Goal: Information Seeking & Learning: Learn about a topic

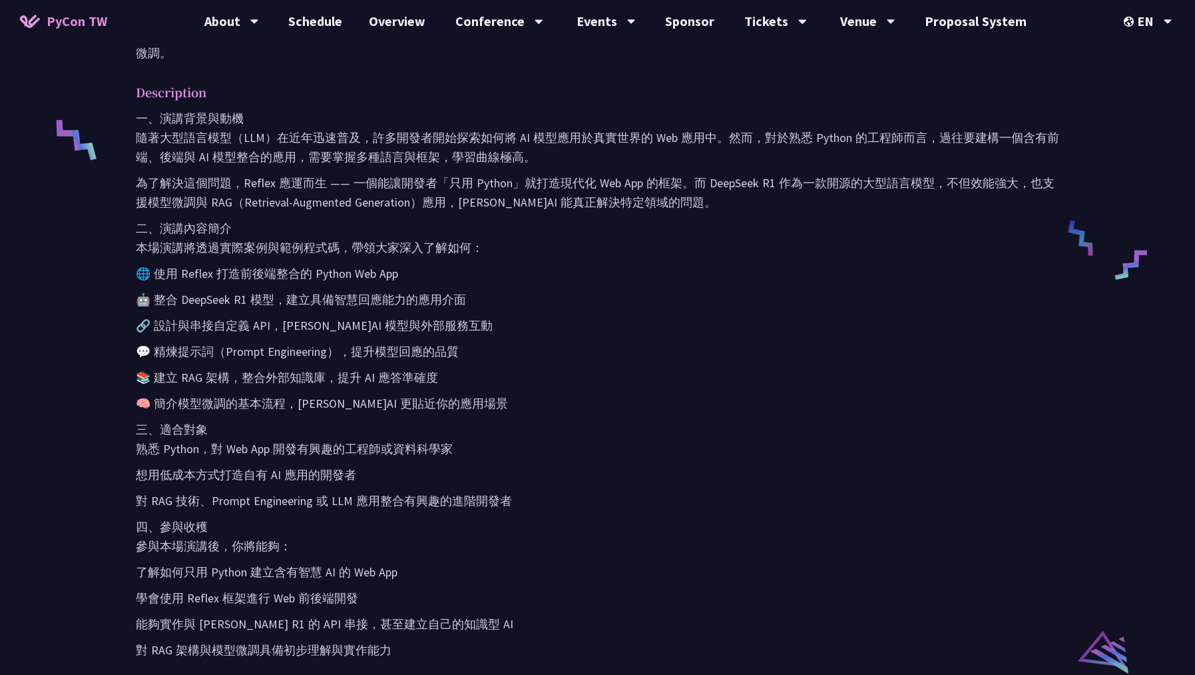
scroll to position [479, 0]
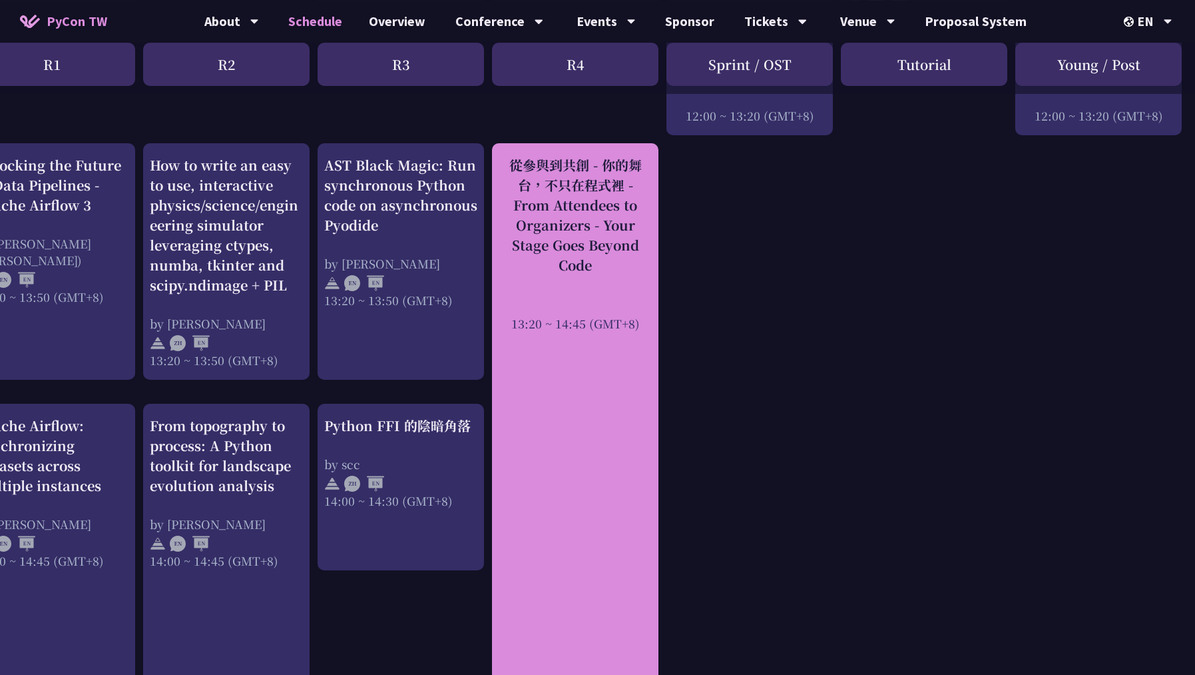
scroll to position [1055, 219]
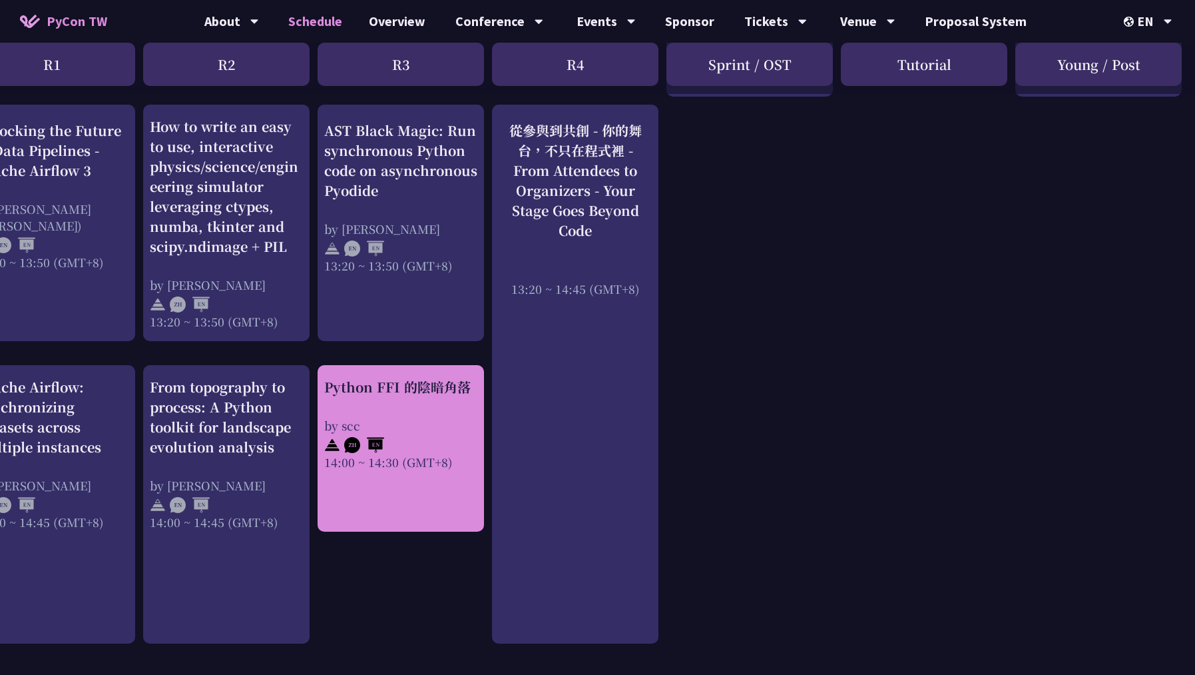
click at [449, 479] on div "Python FFI 的陰暗角落 by scc 14:00 ~ 14:30 (GMT+8)" at bounding box center [401, 448] width 166 height 166
click at [386, 425] on div "by scc" at bounding box center [400, 425] width 153 height 17
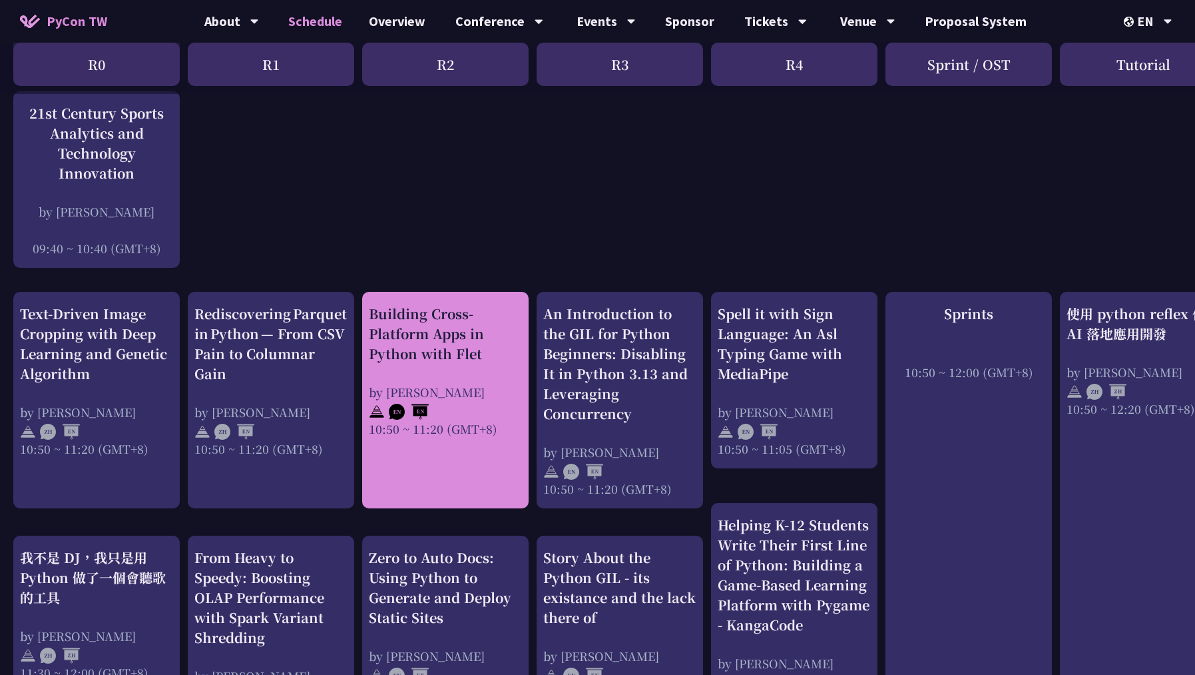
scroll to position [384, 0]
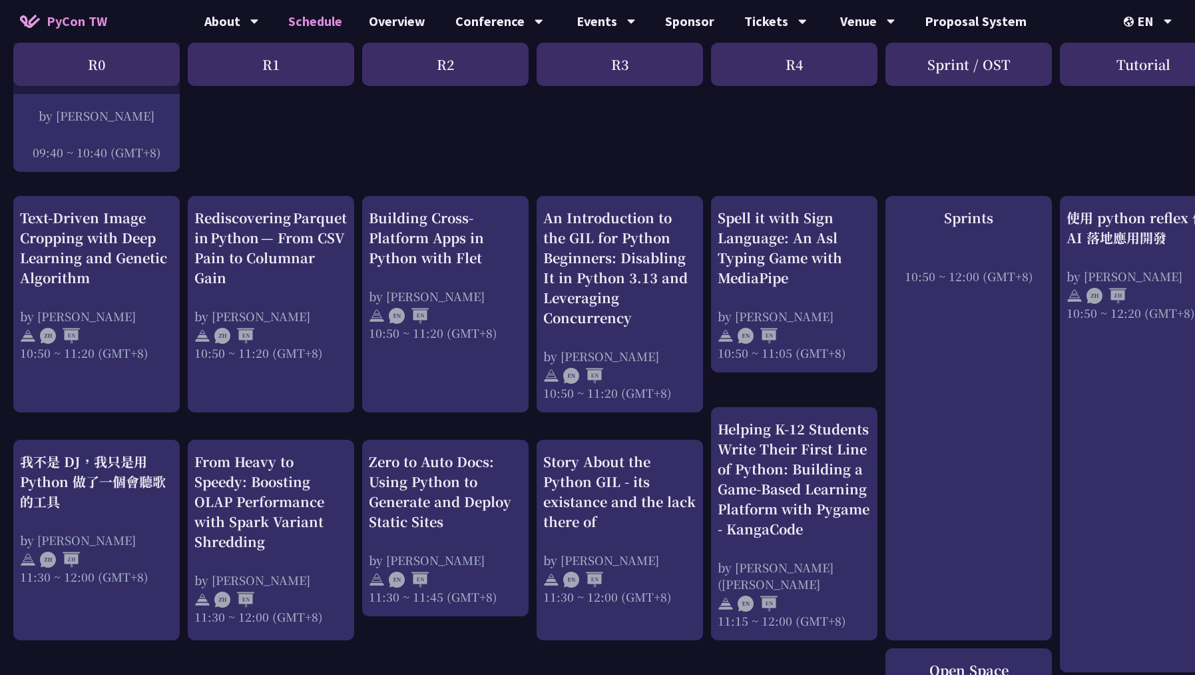
drag, startPoint x: 251, startPoint y: 428, endPoint x: 298, endPoint y: 432, distance: 46.8
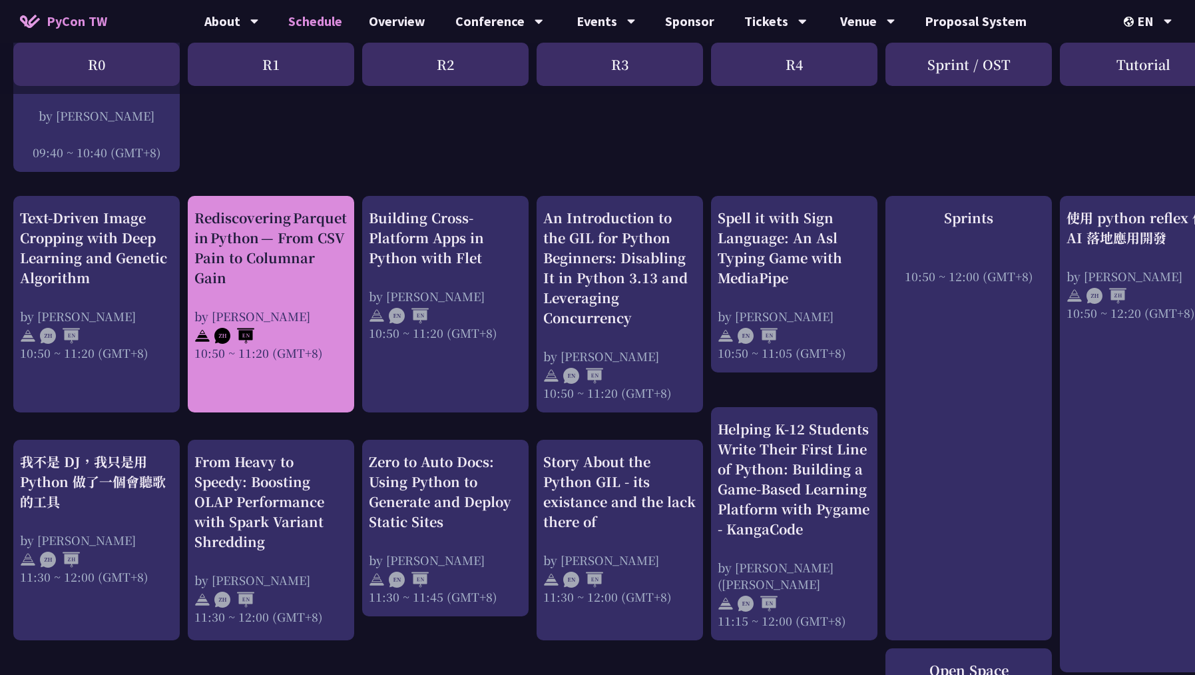
click at [294, 272] on div "Rediscovering Parquet in Python — From CSV Pain to Columnar Gain" at bounding box center [270, 248] width 153 height 80
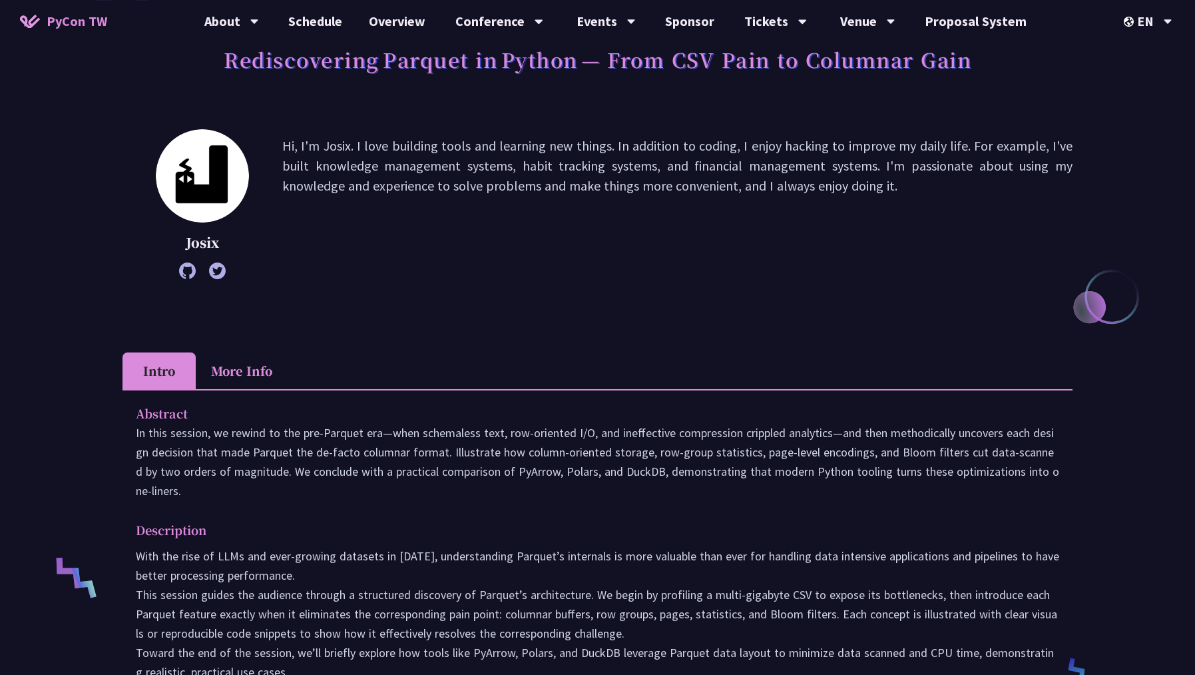
scroll to position [96, 0]
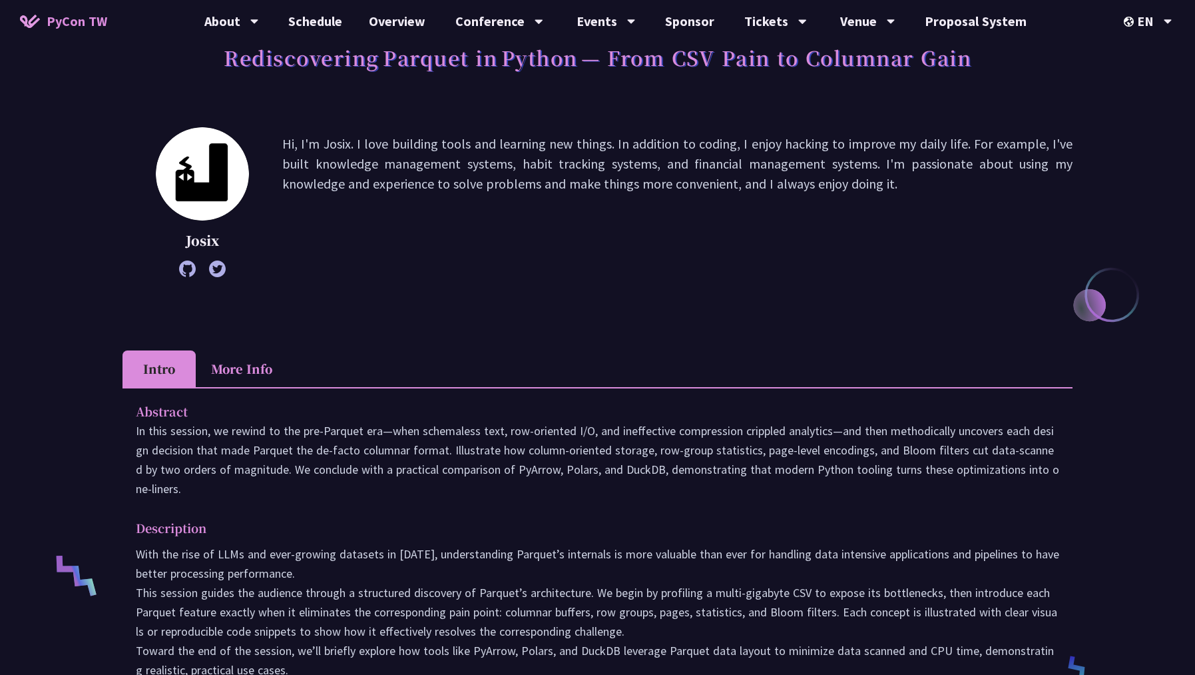
click at [342, 437] on p "In this session, we rewind to the pre‑Parquet era—when schemaless text, row‑ori…" at bounding box center [598, 459] width 924 height 77
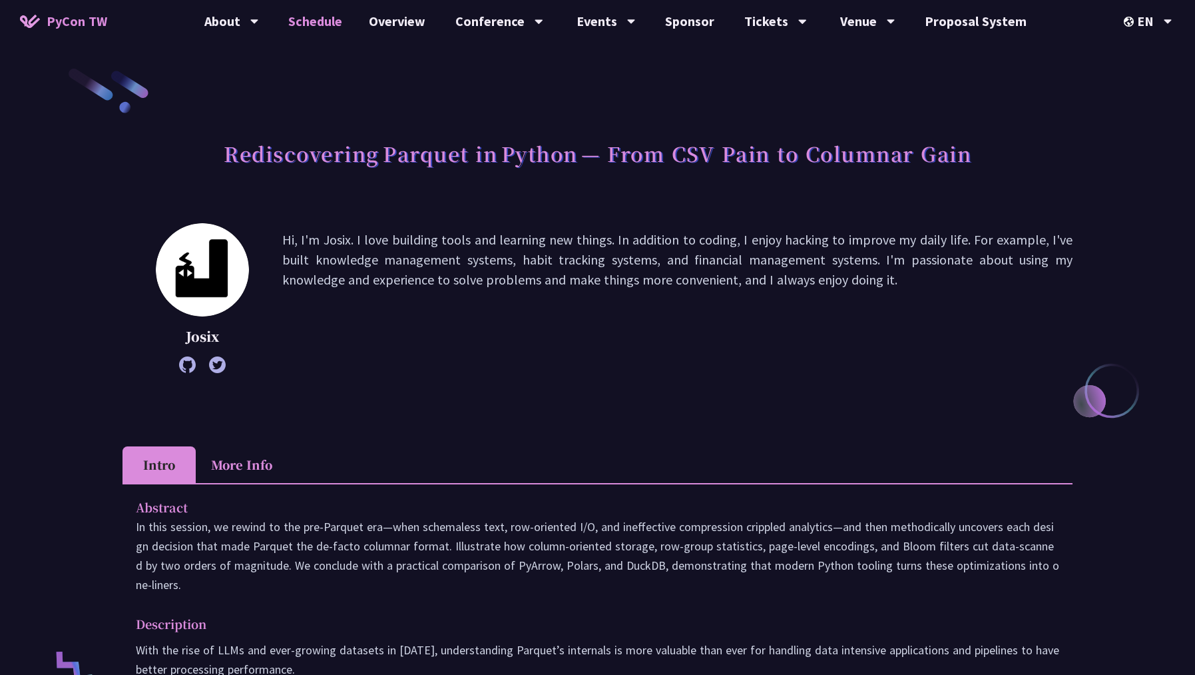
click at [334, 38] on link "Schedule" at bounding box center [315, 21] width 81 height 43
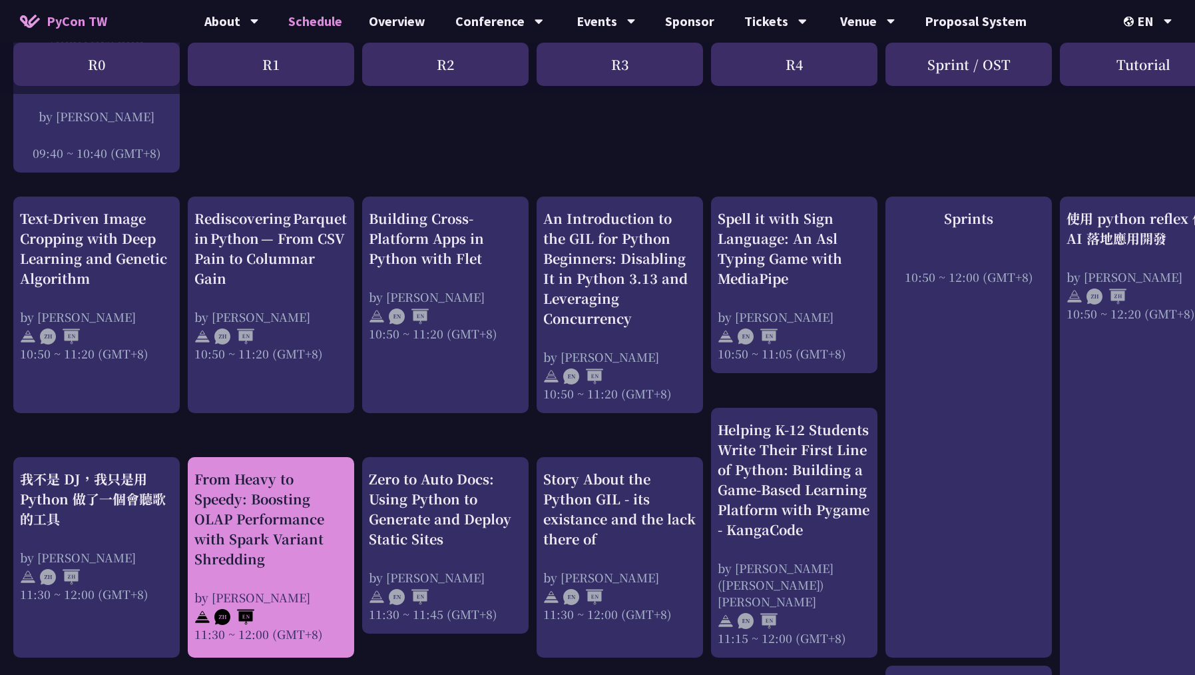
scroll to position [384, 0]
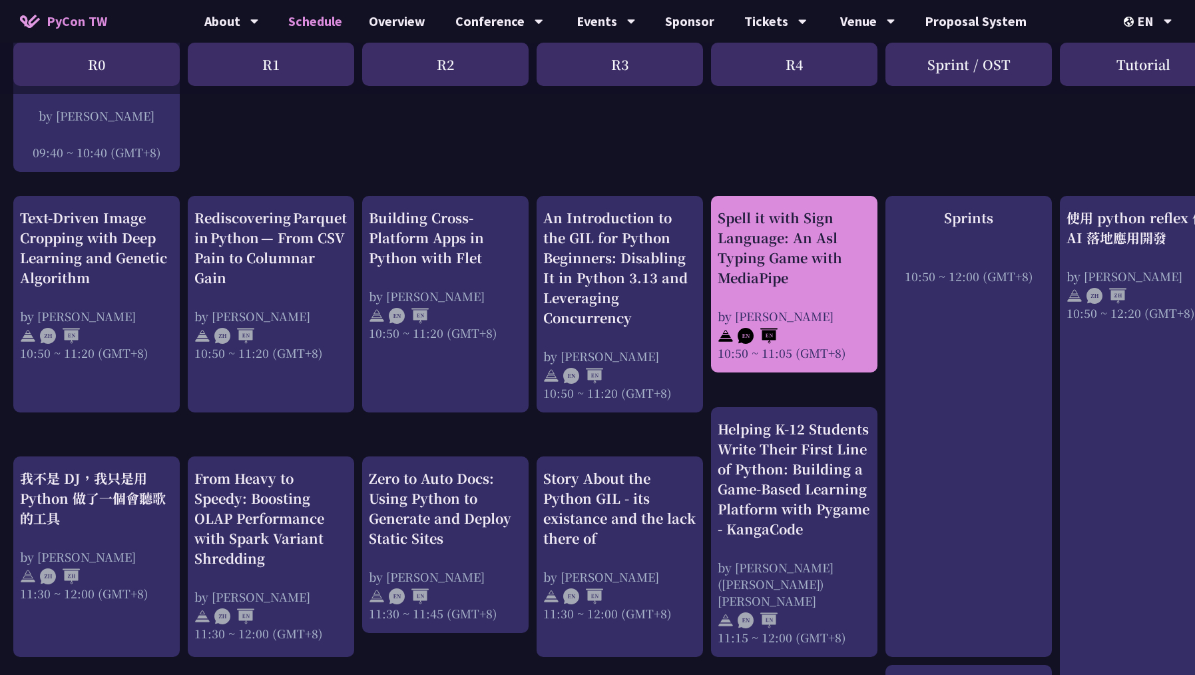
click at [820, 272] on div "Spell it with Sign Language: An Asl Typing Game with MediaPipe" at bounding box center [794, 248] width 153 height 80
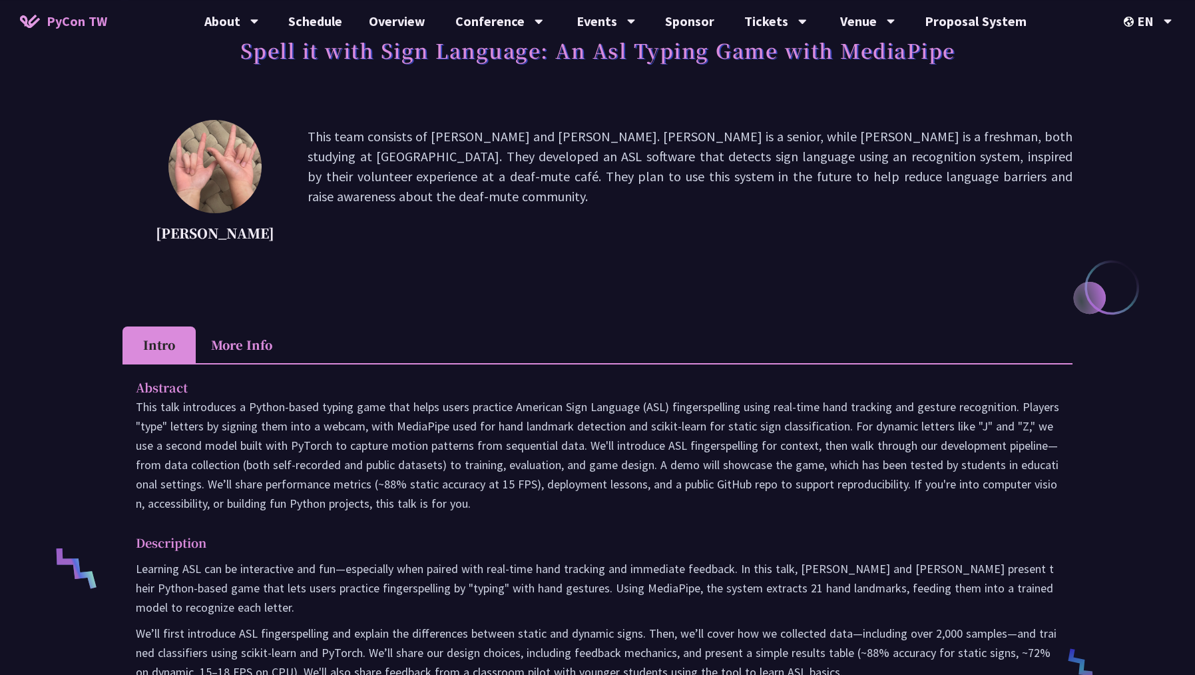
scroll to position [96, 0]
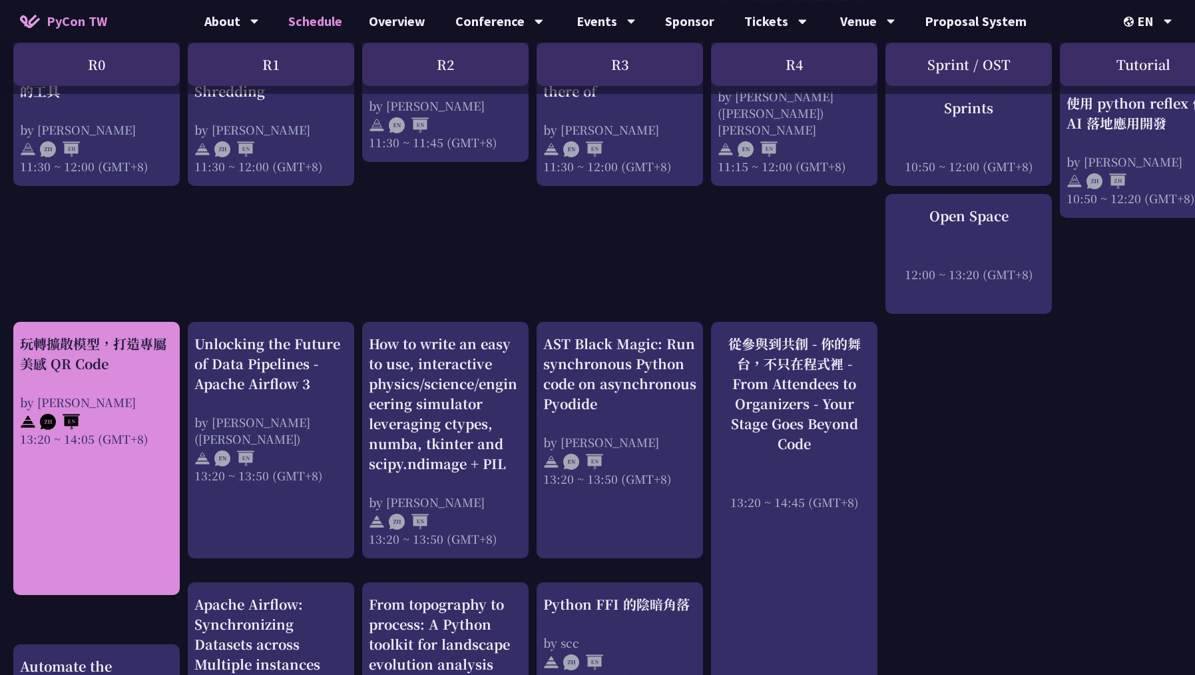
scroll to position [863, 0]
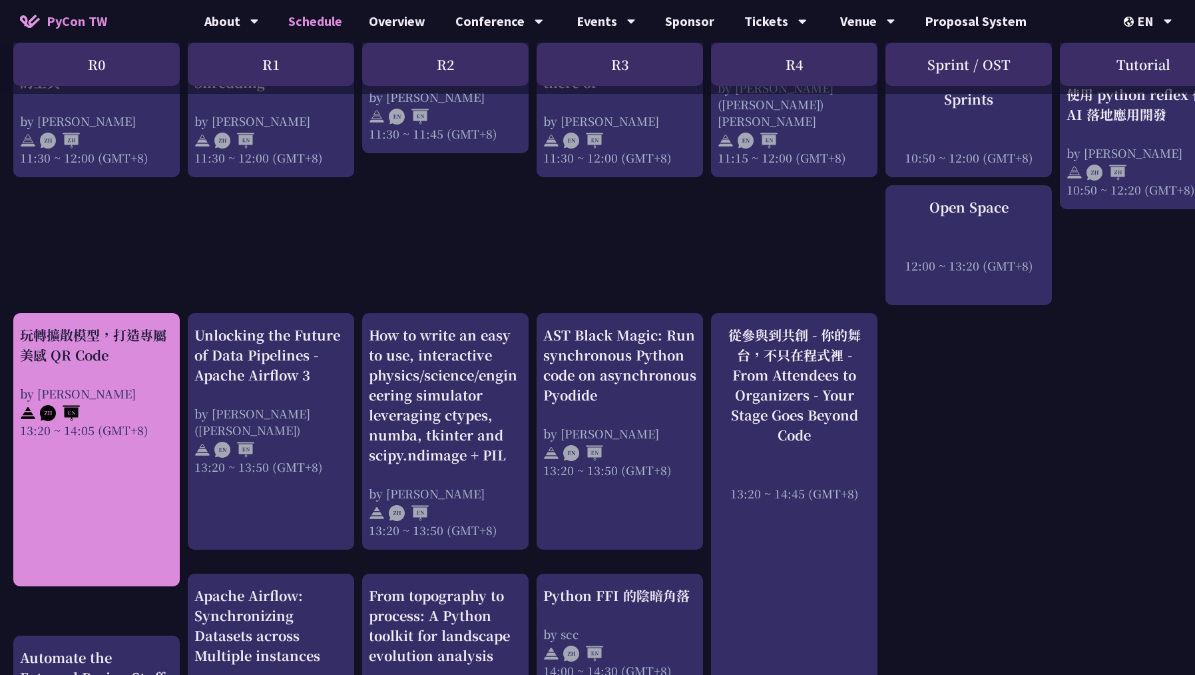
click at [120, 331] on div "玩轉擴散模型，打造專屬美感 QR Code" at bounding box center [96, 345] width 153 height 40
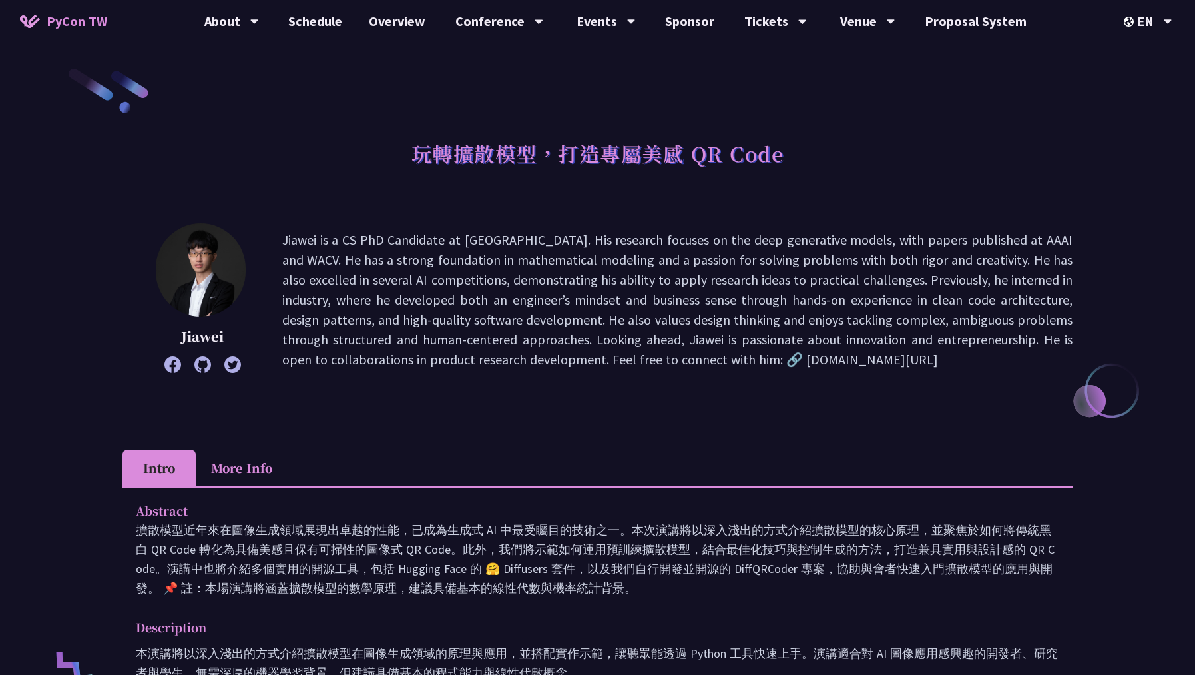
click at [216, 287] on img at bounding box center [201, 269] width 90 height 93
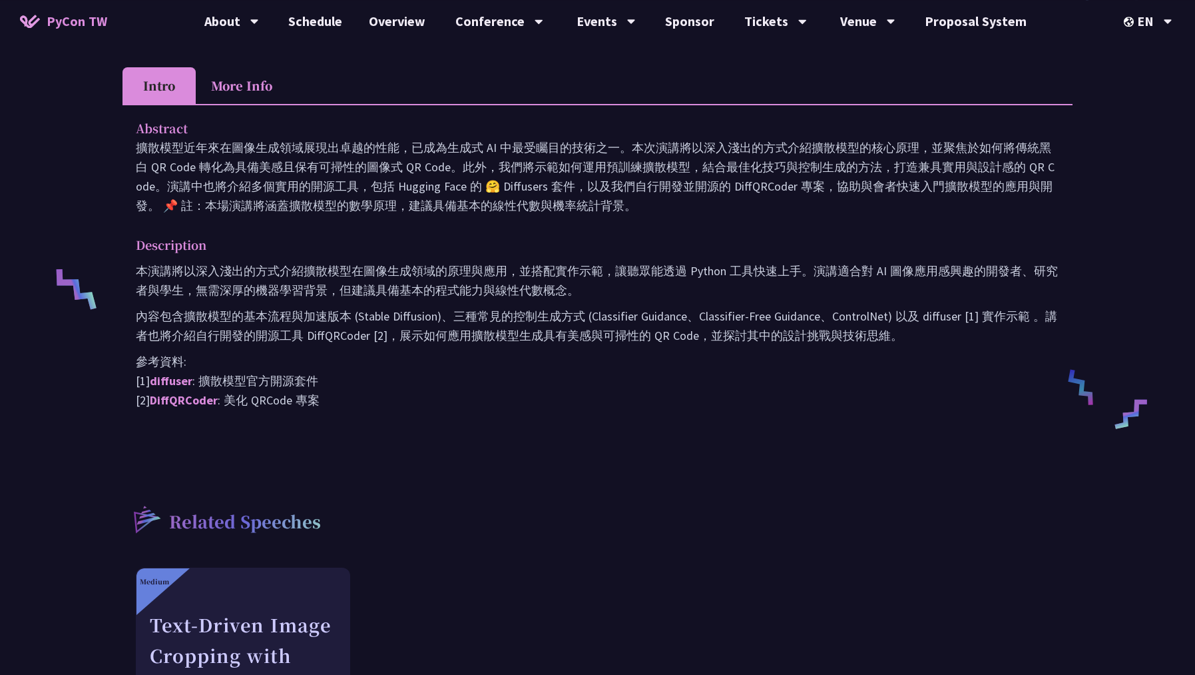
scroll to position [384, 0]
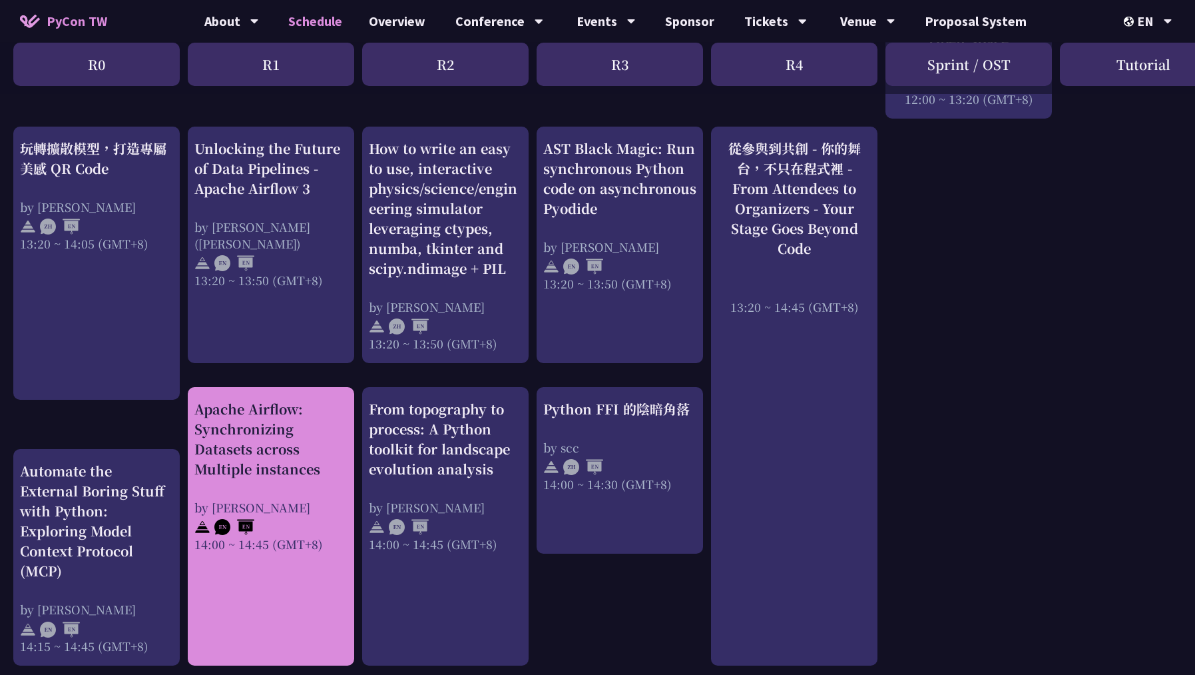
scroll to position [1055, 0]
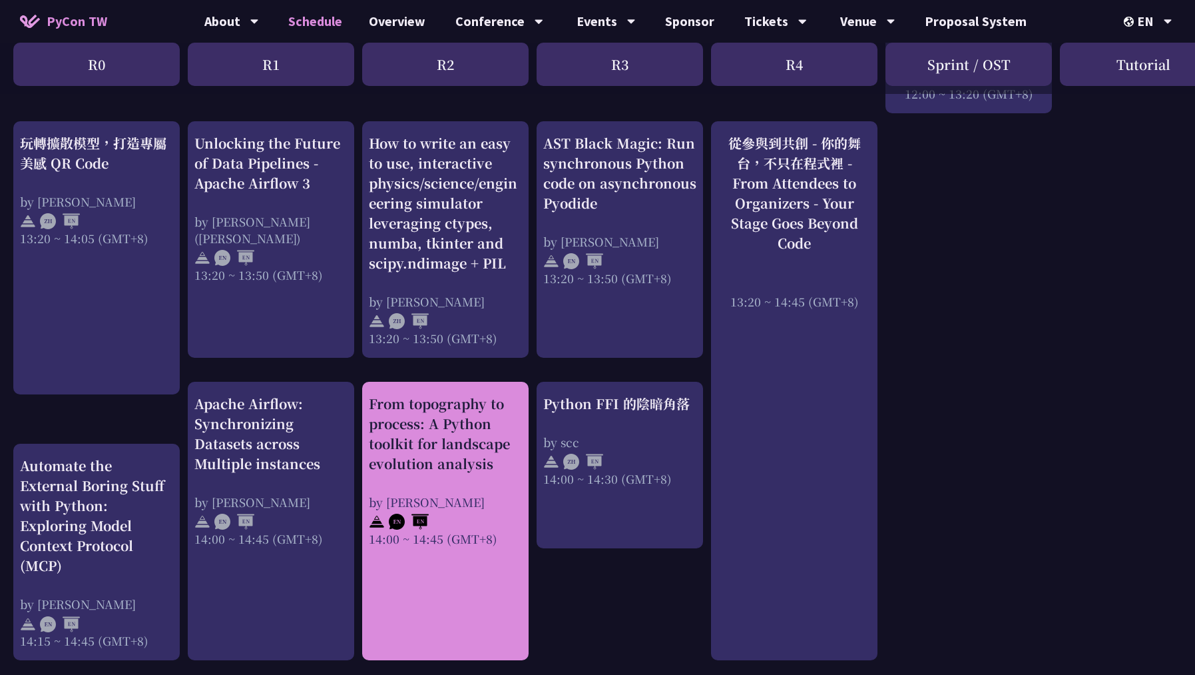
click at [446, 449] on div "From topography to process: A Python toolkit for landscape evolution analysis" at bounding box center [445, 434] width 153 height 80
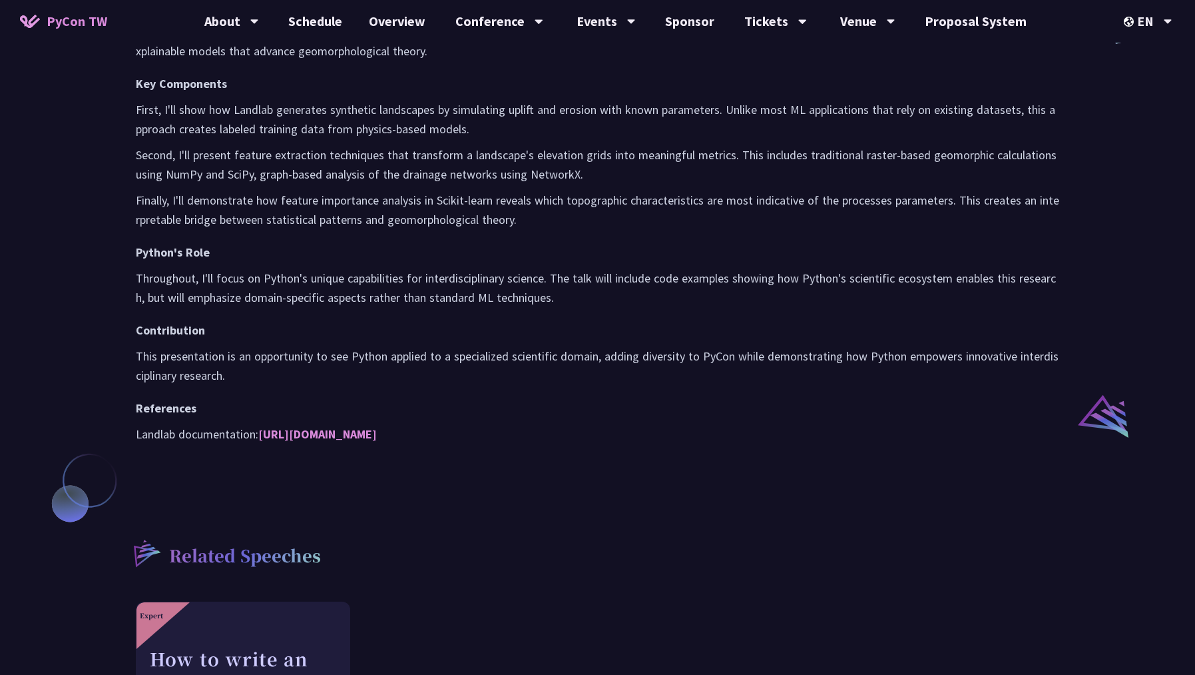
scroll to position [1055, 0]
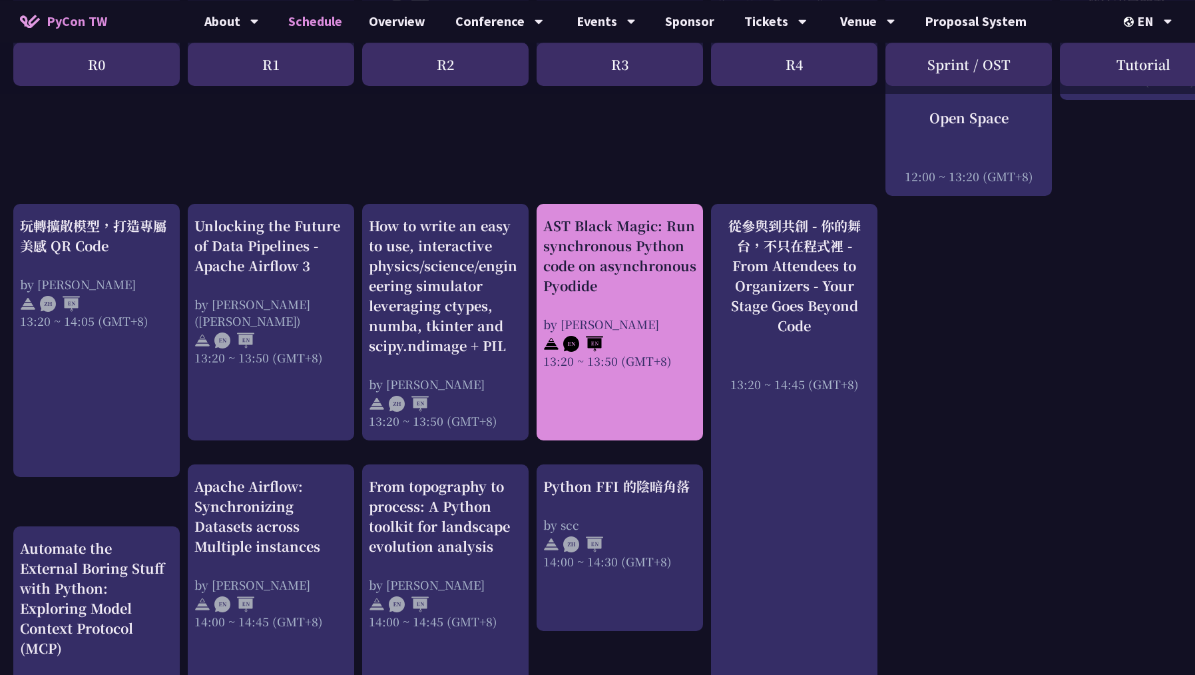
scroll to position [959, 0]
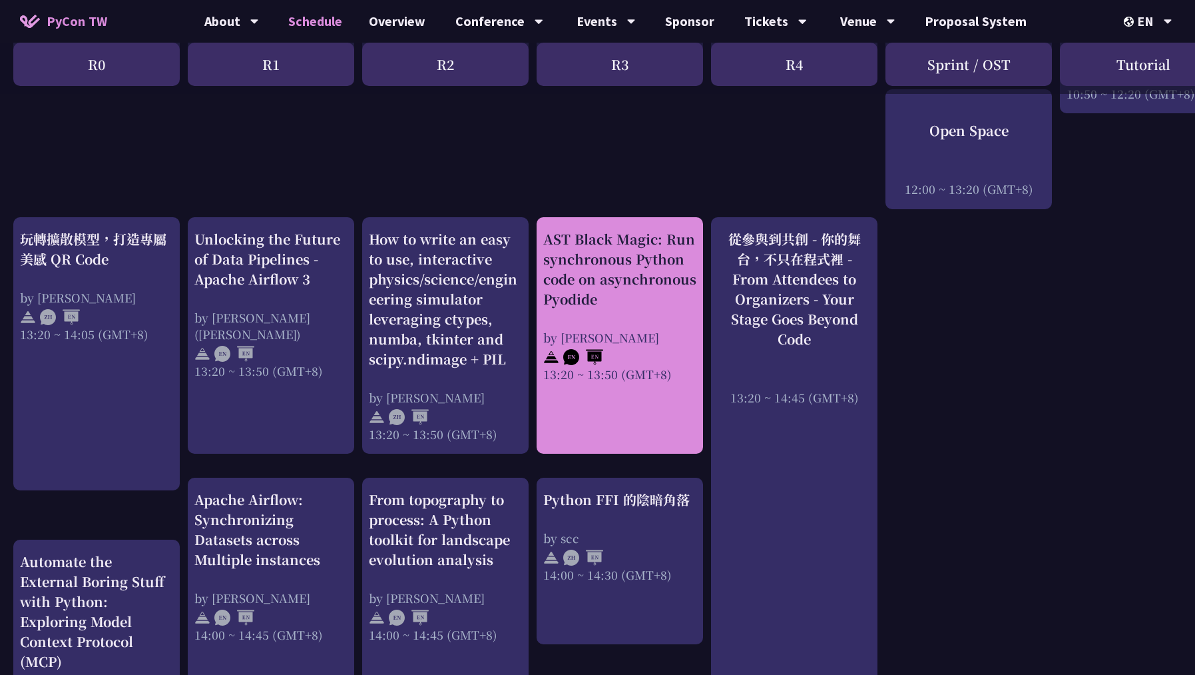
click at [615, 282] on div "AST Black Magic: Run synchronous Python code on asynchronous Pyodide" at bounding box center [619, 269] width 153 height 80
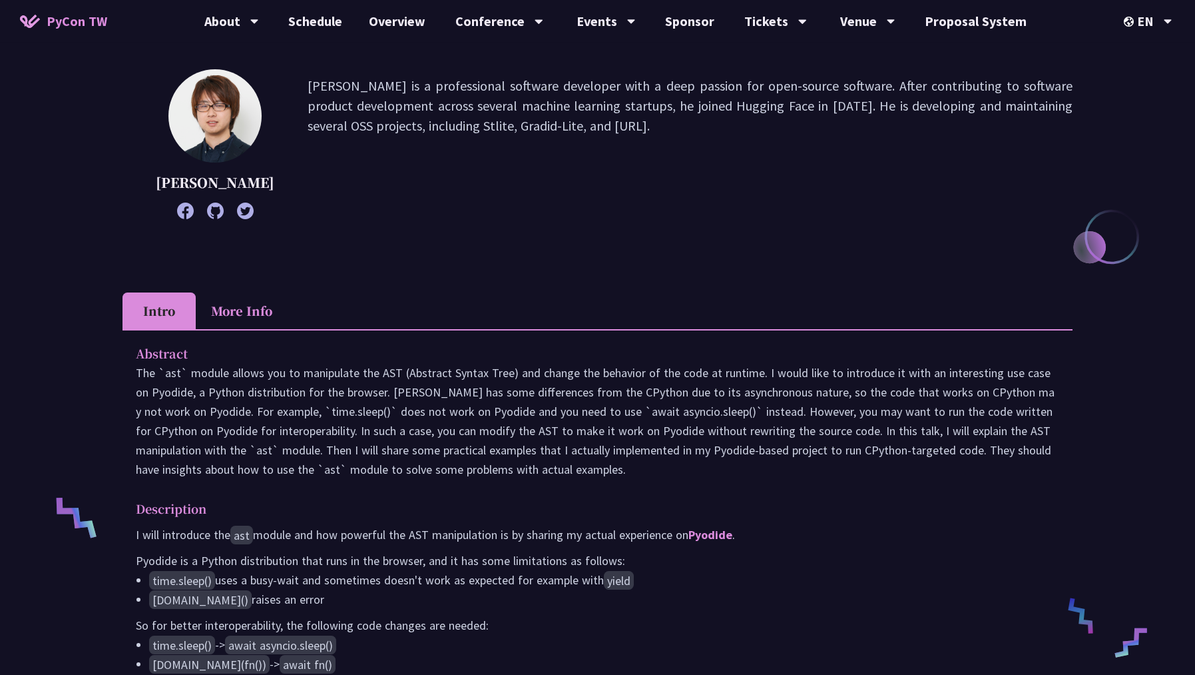
scroll to position [384, 0]
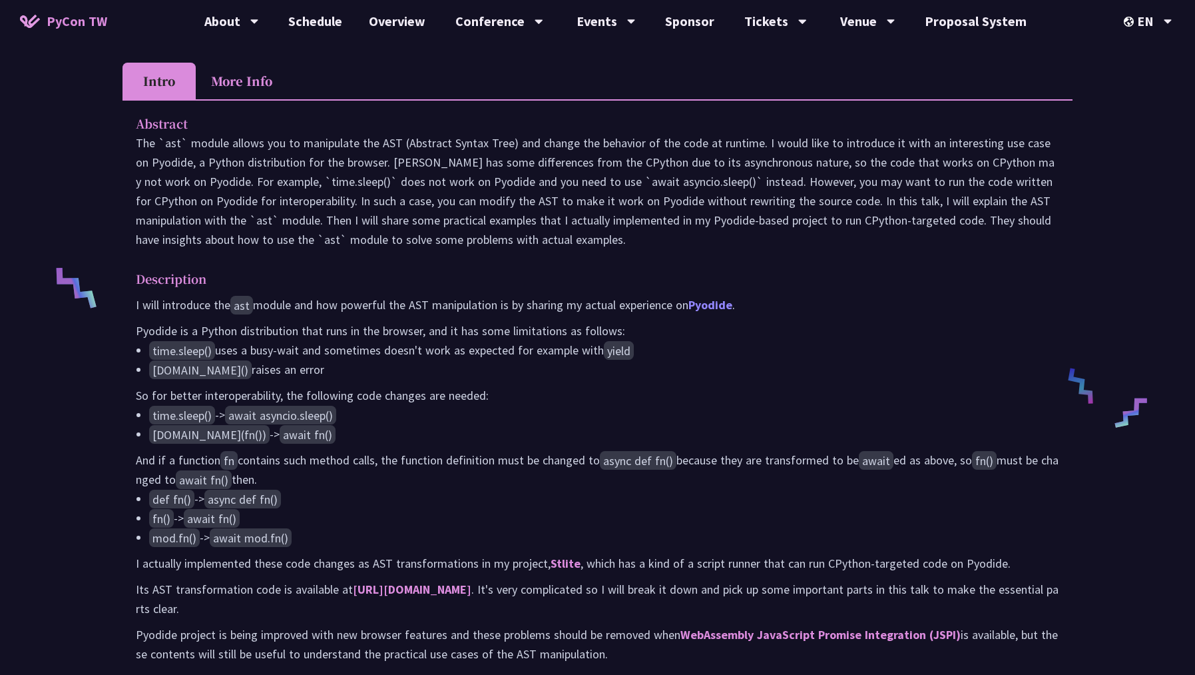
click at [724, 312] on link "Pyodide" at bounding box center [711, 304] width 44 height 15
